Goal: Transaction & Acquisition: Purchase product/service

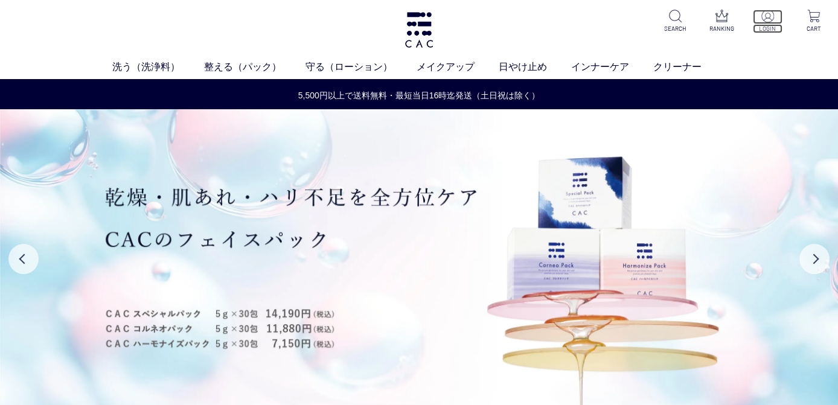
click at [763, 21] on img at bounding box center [767, 16] width 13 height 13
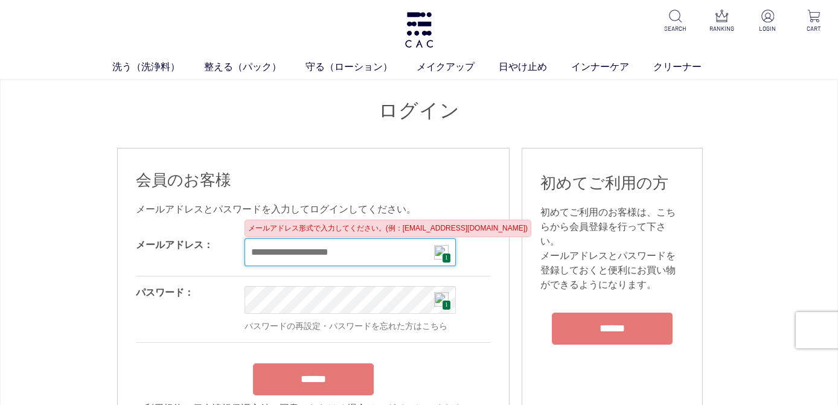
type input "**********"
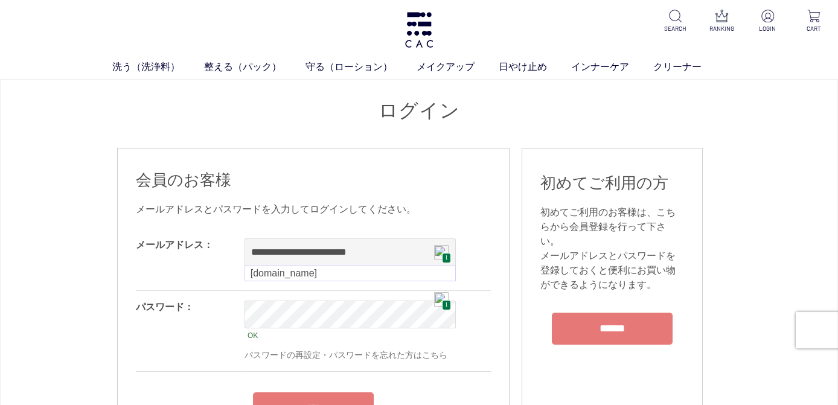
click at [304, 378] on form "**********" at bounding box center [313, 336] width 355 height 215
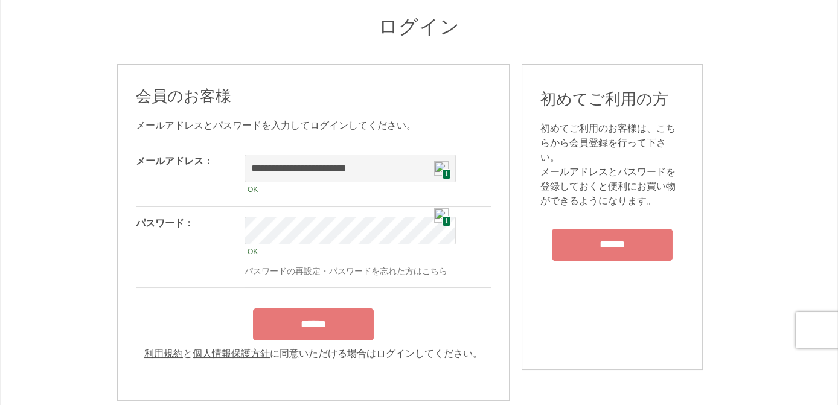
scroll to position [181, 0]
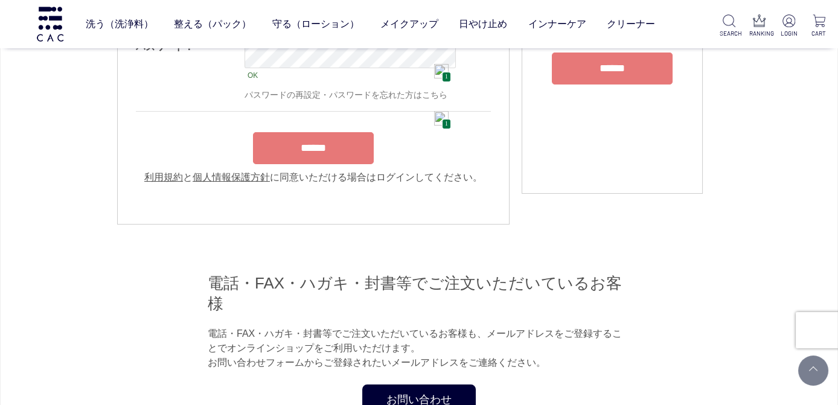
click at [322, 155] on input "******" at bounding box center [313, 148] width 121 height 32
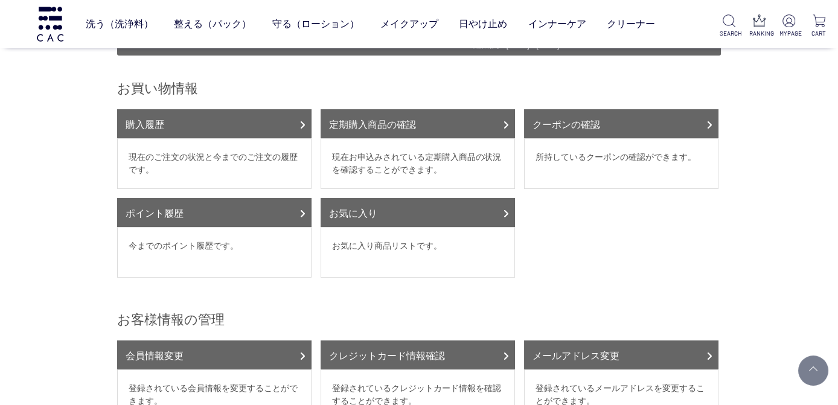
scroll to position [121, 0]
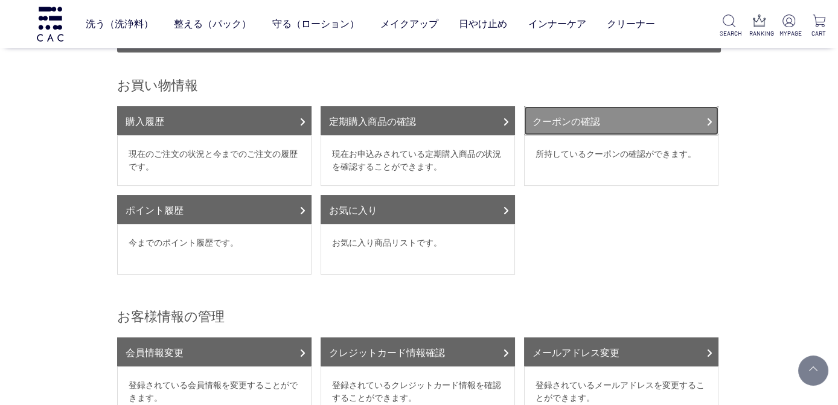
click at [694, 113] on link "クーポンの確認" at bounding box center [621, 120] width 194 height 29
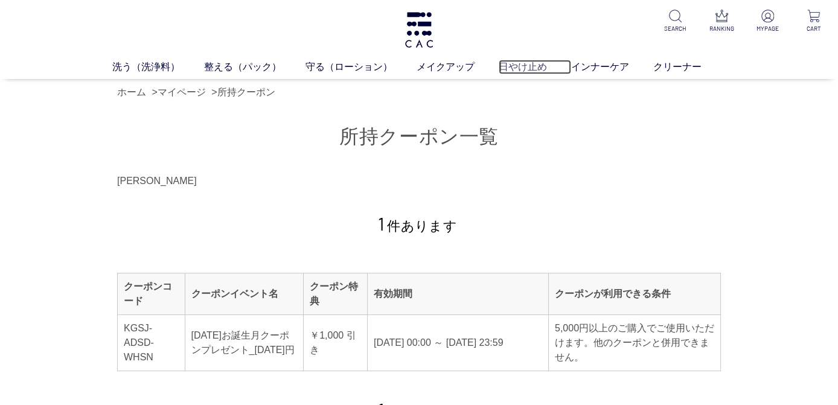
click at [526, 68] on link "日やけ止め" at bounding box center [535, 67] width 72 height 14
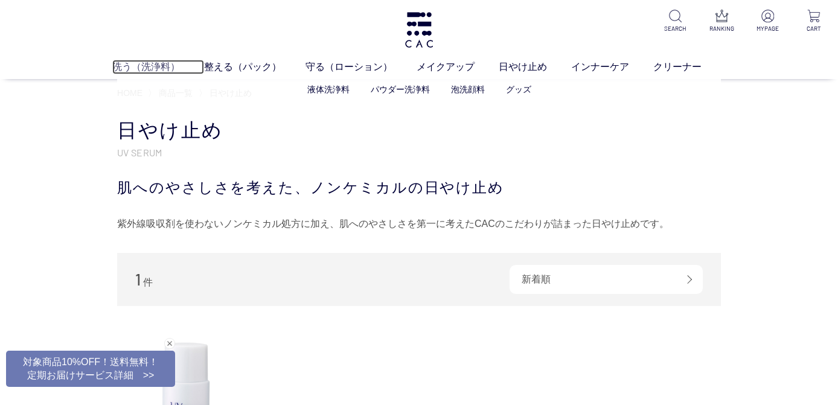
click at [151, 70] on link "洗う（洗浄料）" at bounding box center [158, 67] width 92 height 14
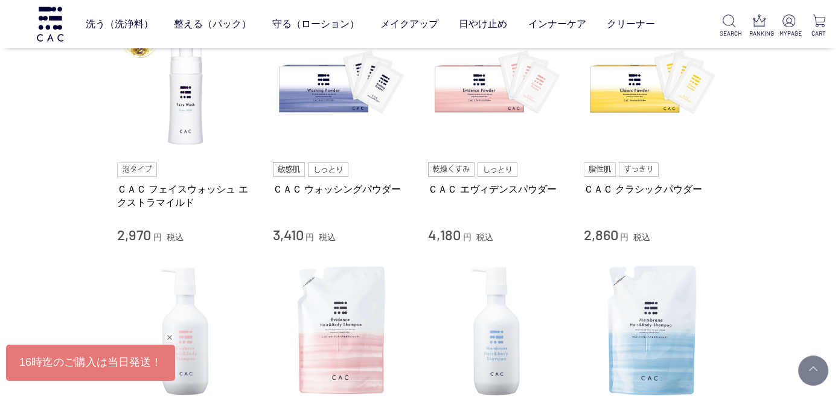
scroll to position [241, 0]
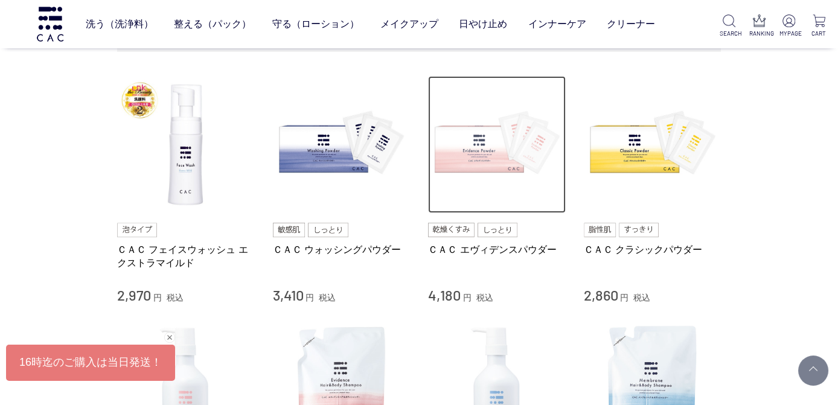
click at [486, 158] on img at bounding box center [497, 145] width 138 height 138
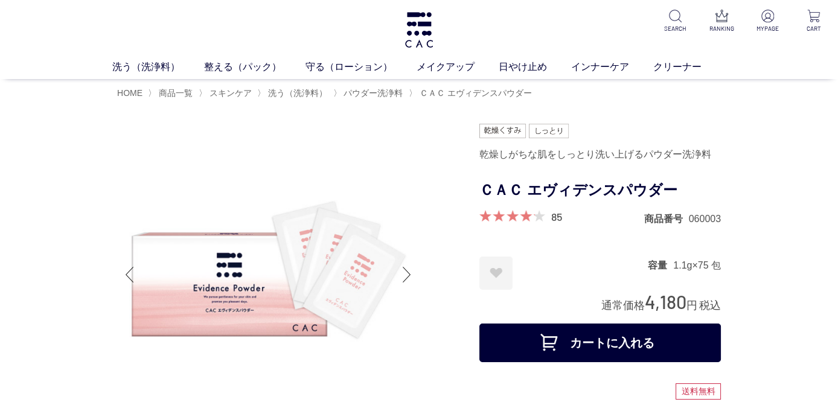
click at [575, 340] on button "カートに入れる" at bounding box center [599, 342] width 241 height 39
click at [811, 19] on img at bounding box center [813, 16] width 13 height 13
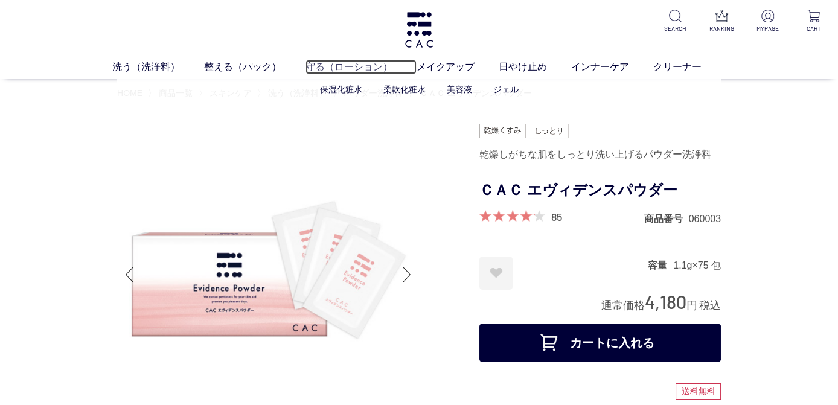
click at [336, 72] on link "守る（ローション）" at bounding box center [360, 67] width 111 height 14
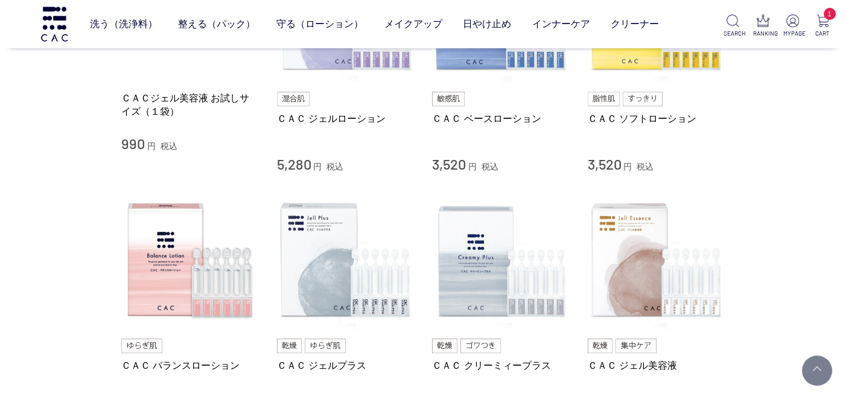
scroll to position [422, 0]
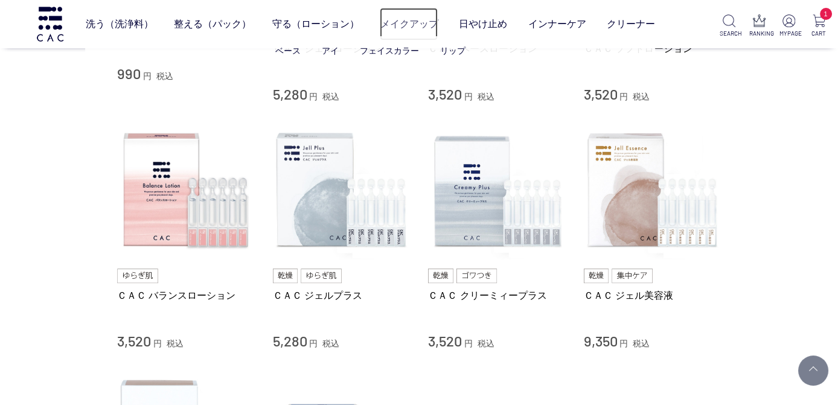
click at [404, 23] on link "メイクアップ" at bounding box center [409, 24] width 58 height 33
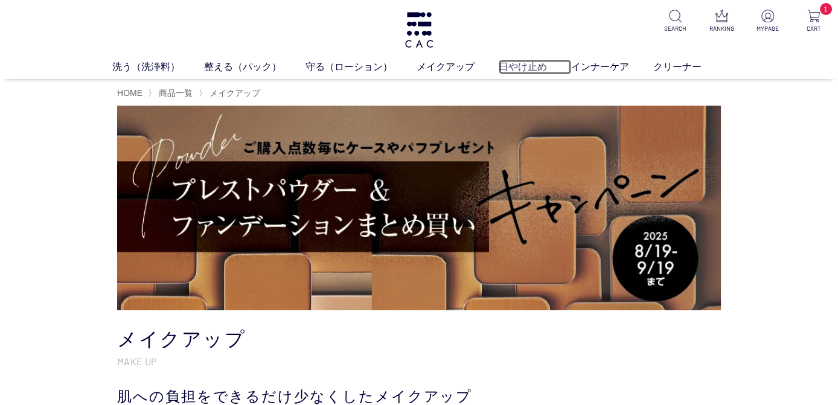
click at [527, 65] on link "日やけ止め" at bounding box center [535, 67] width 72 height 14
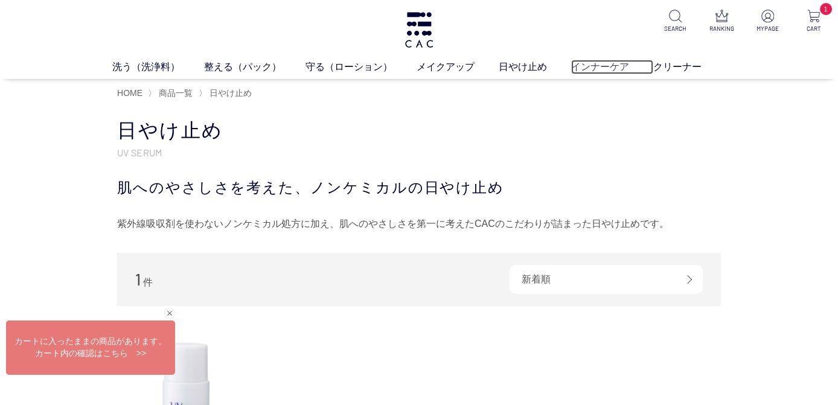
click at [613, 69] on link "インナーケア" at bounding box center [612, 67] width 82 height 14
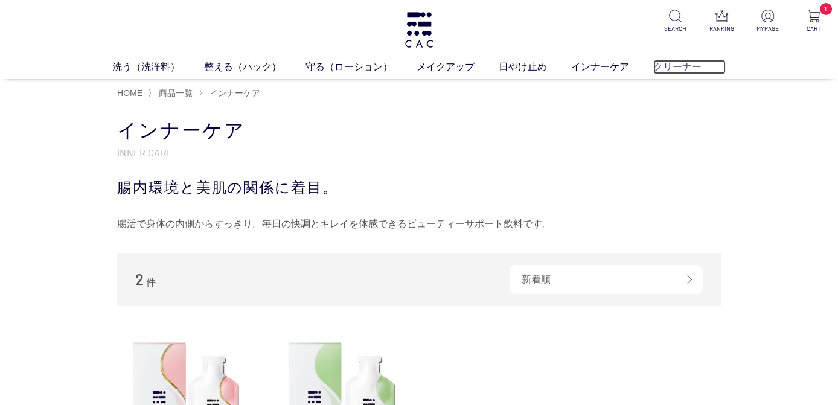
click at [680, 62] on link "クリーナー" at bounding box center [689, 67] width 72 height 14
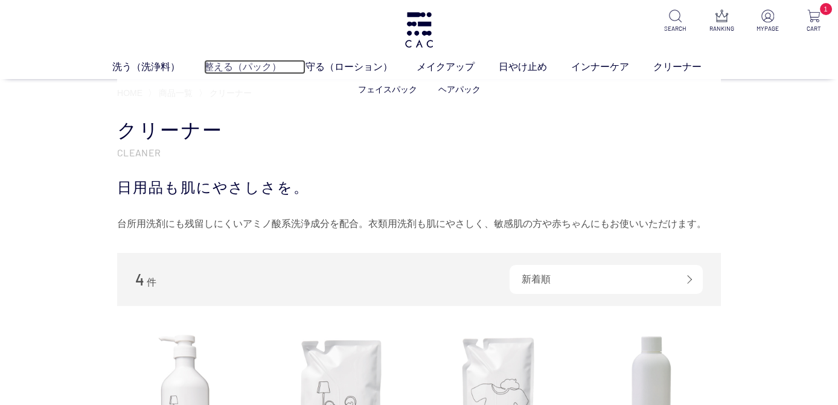
click at [217, 65] on link "整える（パック）" at bounding box center [254, 67] width 101 height 14
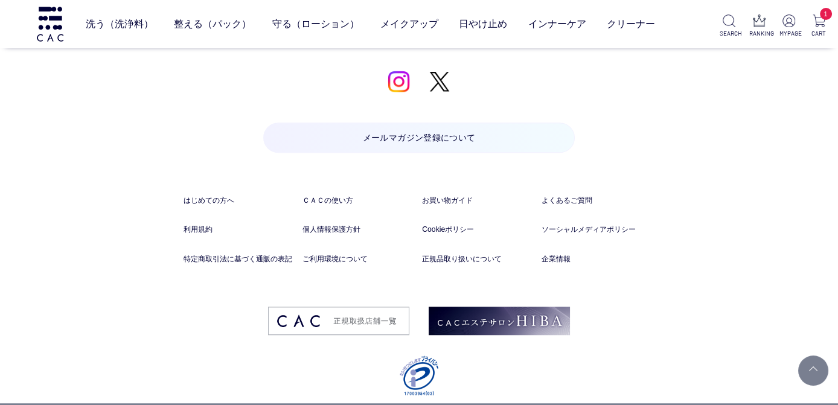
scroll to position [1783, 0]
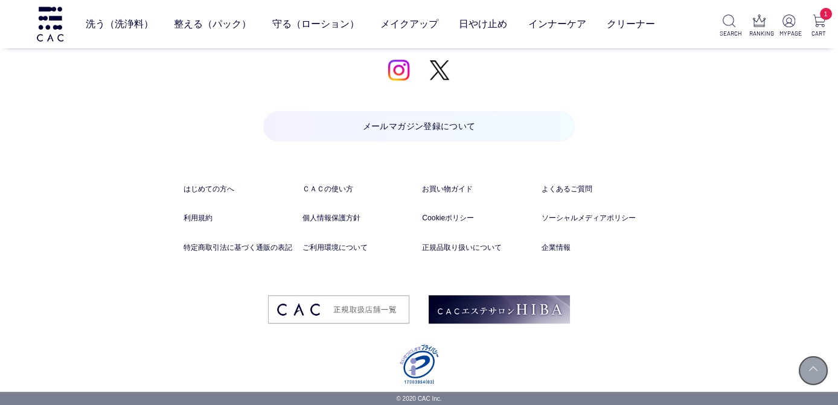
click at [815, 370] on link at bounding box center [813, 370] width 30 height 30
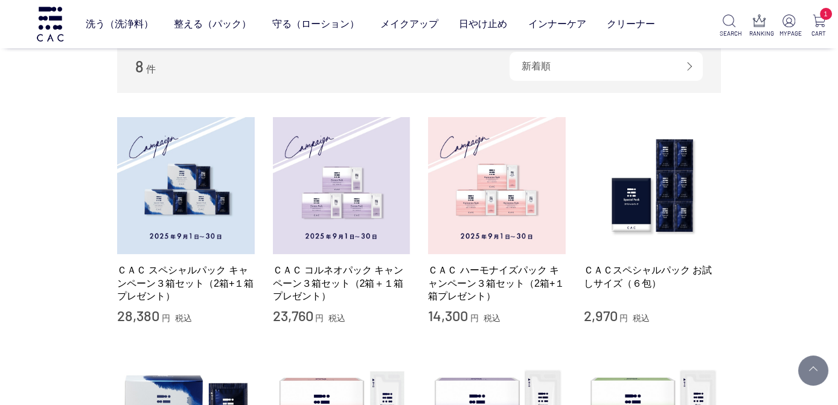
scroll to position [241, 0]
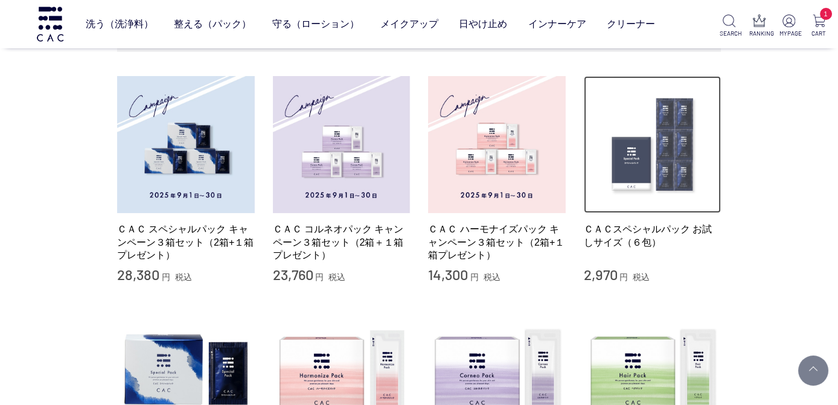
click at [667, 133] on img at bounding box center [653, 145] width 138 height 138
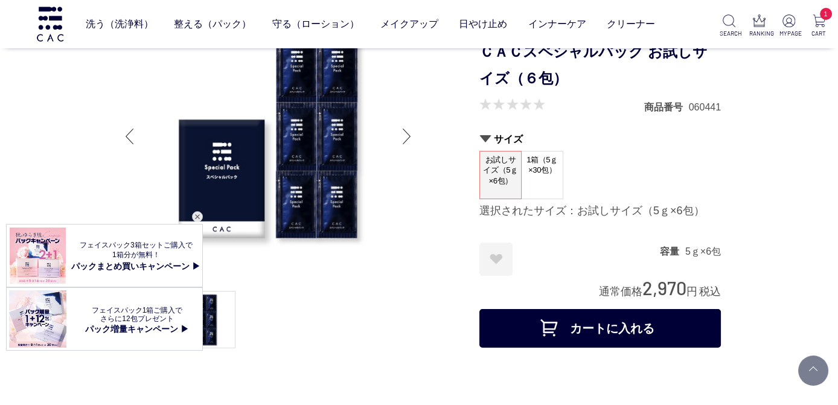
scroll to position [121, 0]
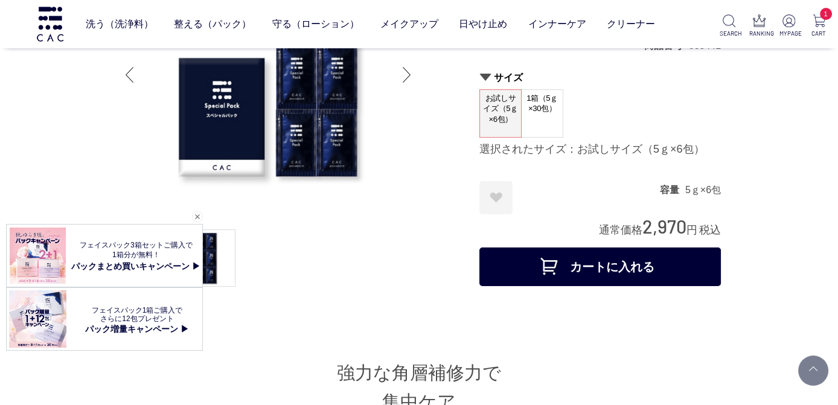
click at [607, 256] on button "カートに入れる" at bounding box center [599, 266] width 241 height 39
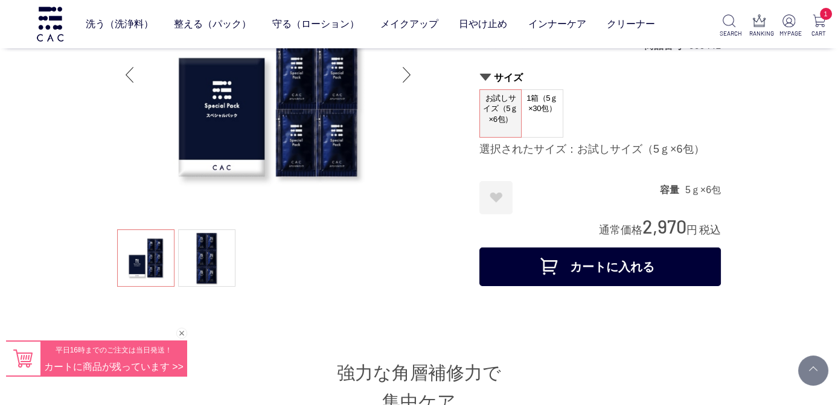
scroll to position [0, 0]
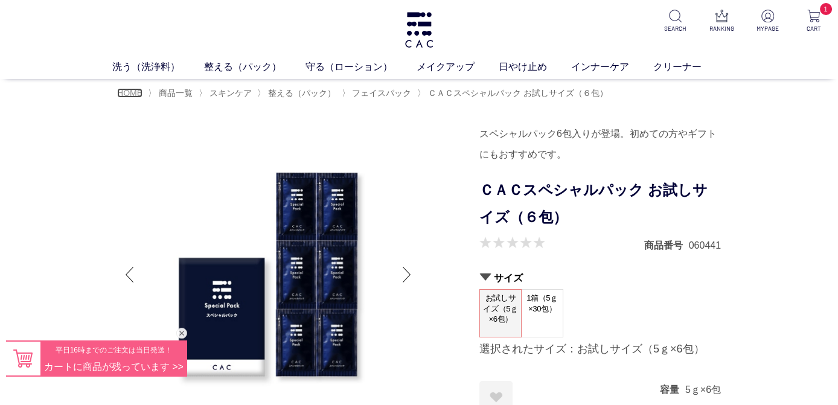
click at [134, 92] on span "HOME" at bounding box center [129, 93] width 25 height 10
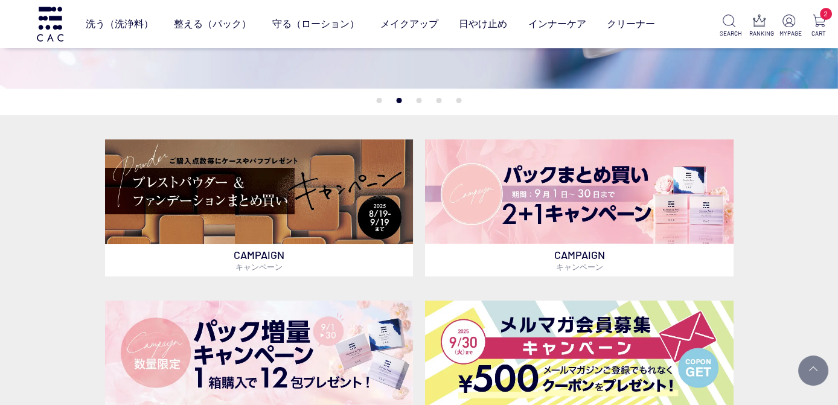
scroll to position [422, 0]
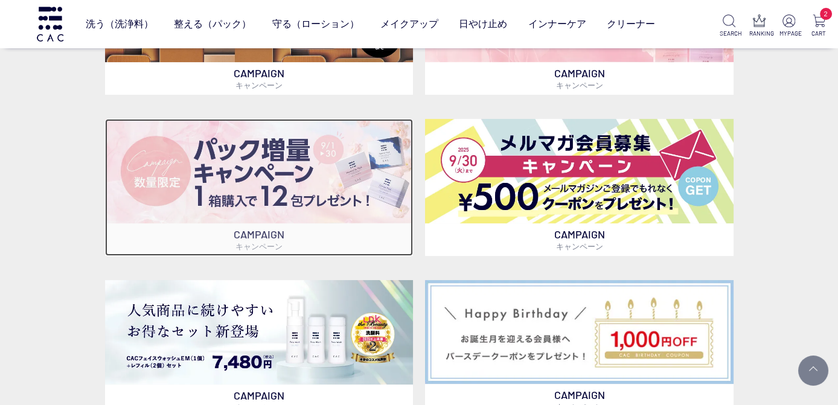
click at [303, 167] on img at bounding box center [259, 171] width 308 height 104
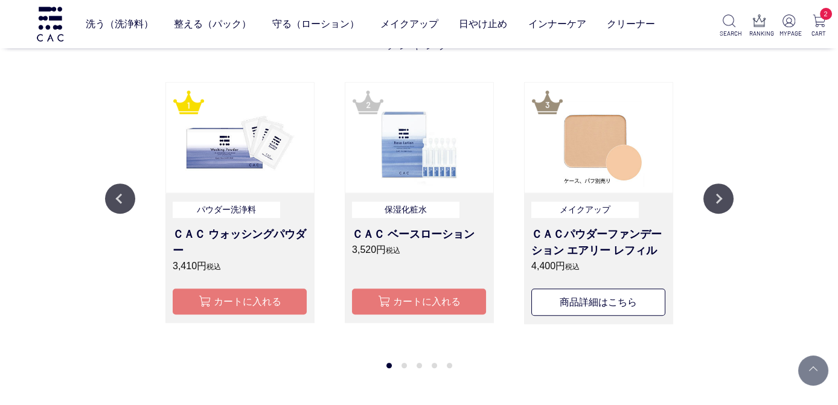
scroll to position [0, 0]
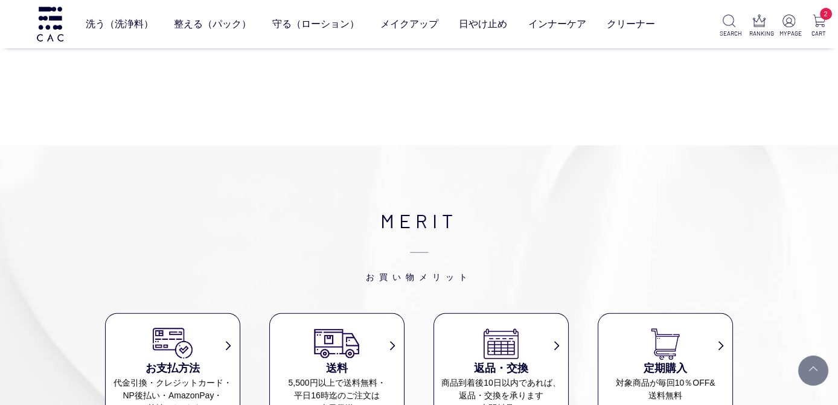
scroll to position [5846, 0]
